Goal: Navigation & Orientation: Understand site structure

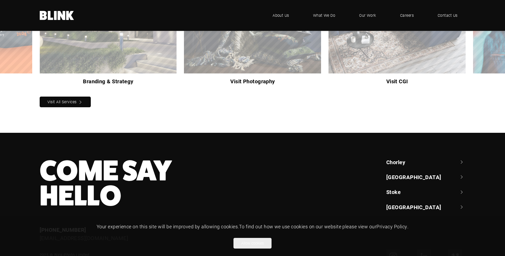
scroll to position [578, 0]
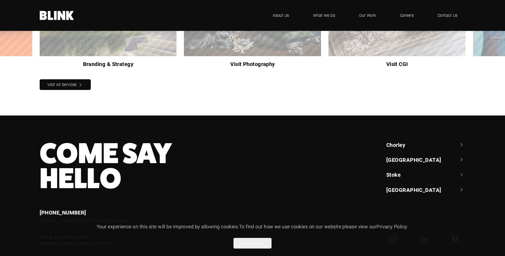
click at [424, 156] on link "[GEOGRAPHIC_DATA]" at bounding box center [425, 159] width 79 height 7
click at [424, 141] on link "Chorley" at bounding box center [425, 144] width 79 height 7
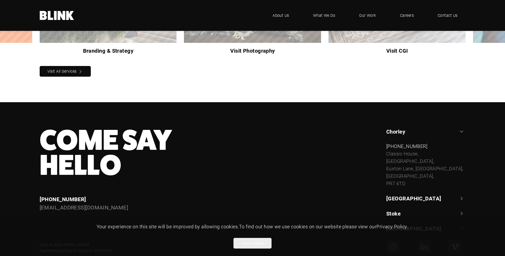
scroll to position [599, 0]
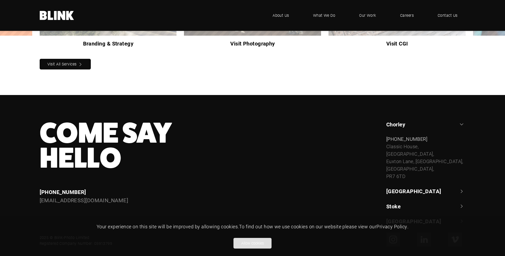
click at [242, 247] on button "Allow cookies" at bounding box center [252, 243] width 38 height 11
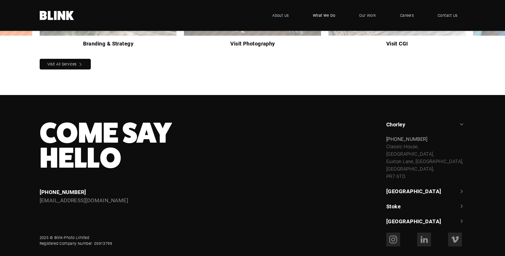
click at [315, 14] on span "What We Do" at bounding box center [324, 16] width 23 height 6
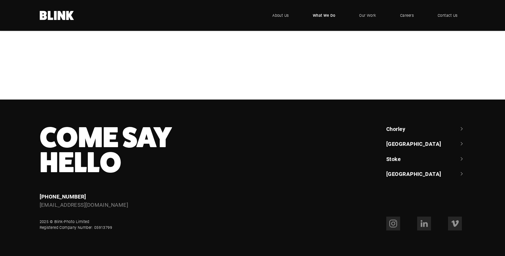
scroll to position [532, 0]
click at [366, 14] on span "Our Work" at bounding box center [367, 16] width 17 height 6
